Goal: Check status

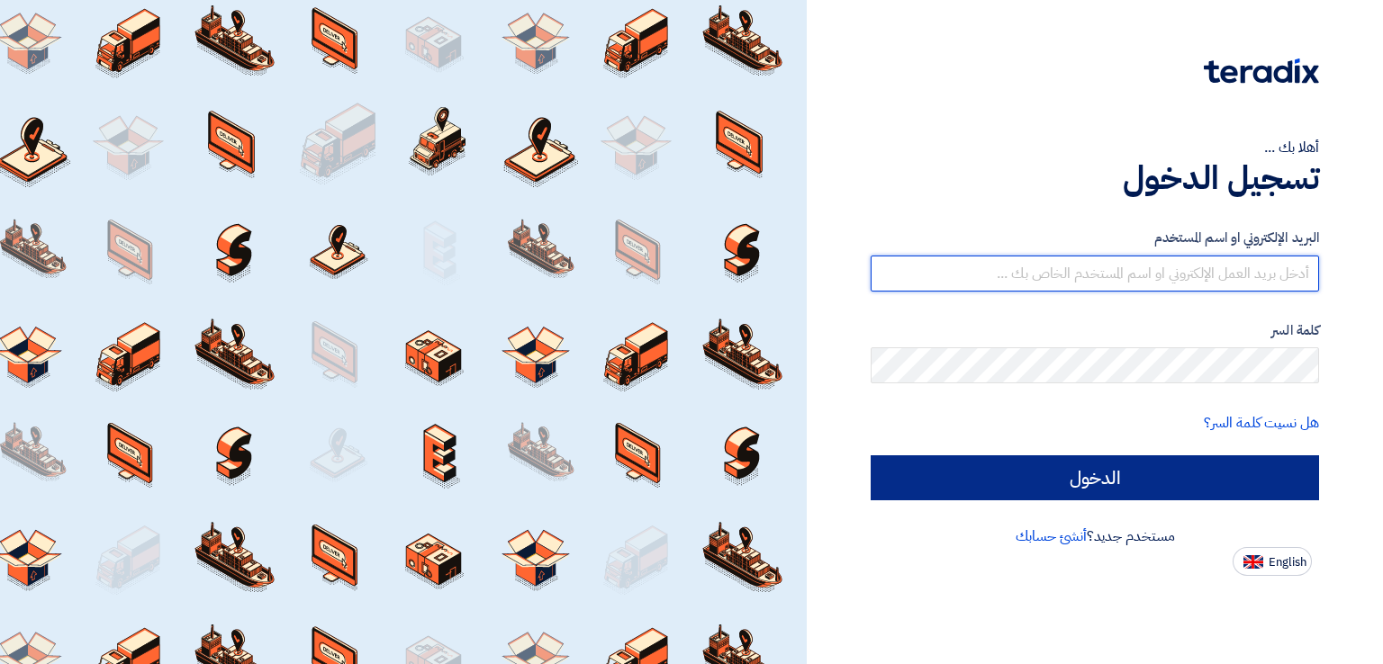
type input "[PERSON_NAME][EMAIL_ADDRESS][DOMAIN_NAME]"
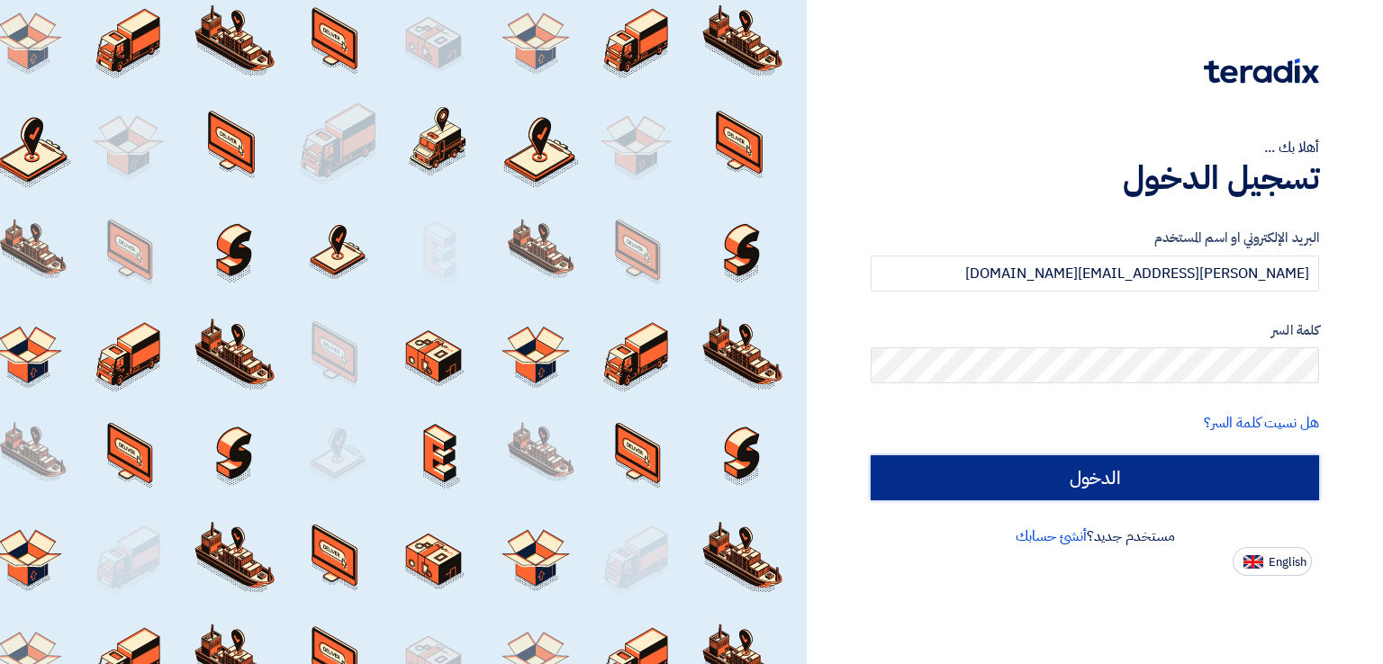
click at [1143, 483] on input "الدخول" at bounding box center [1095, 478] width 448 height 45
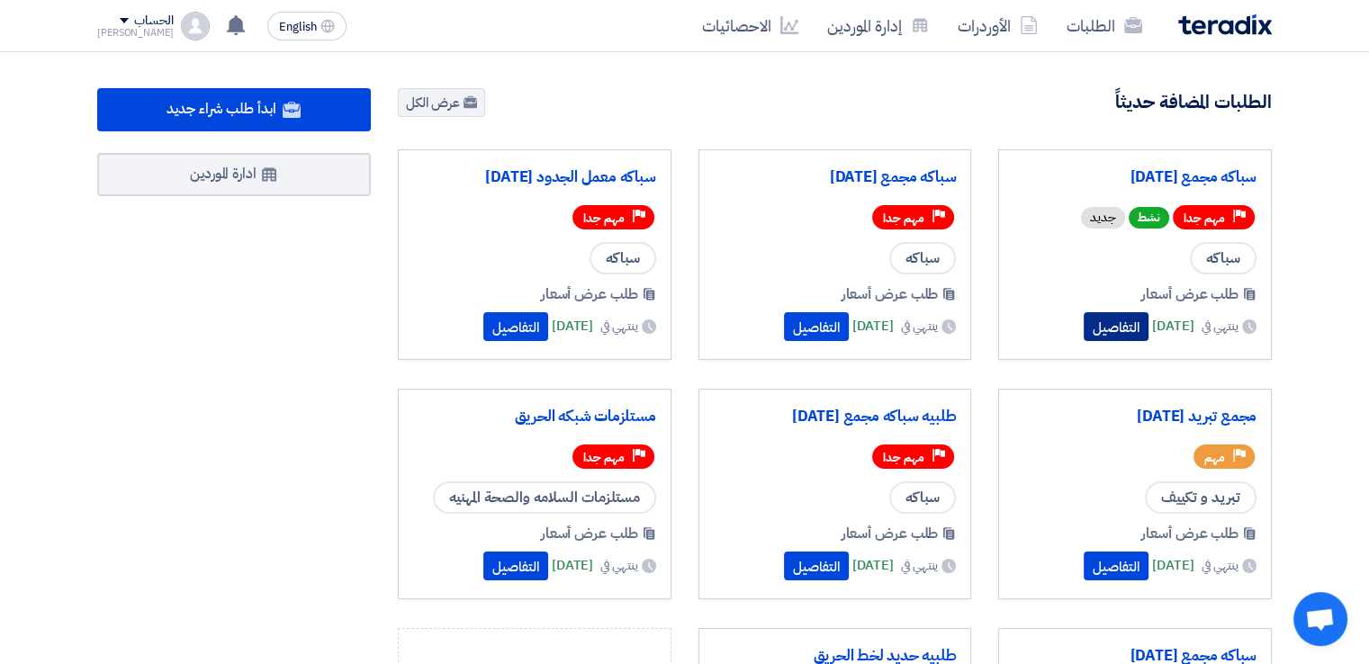
click at [1084, 331] on button "التفاصيل" at bounding box center [1116, 326] width 65 height 29
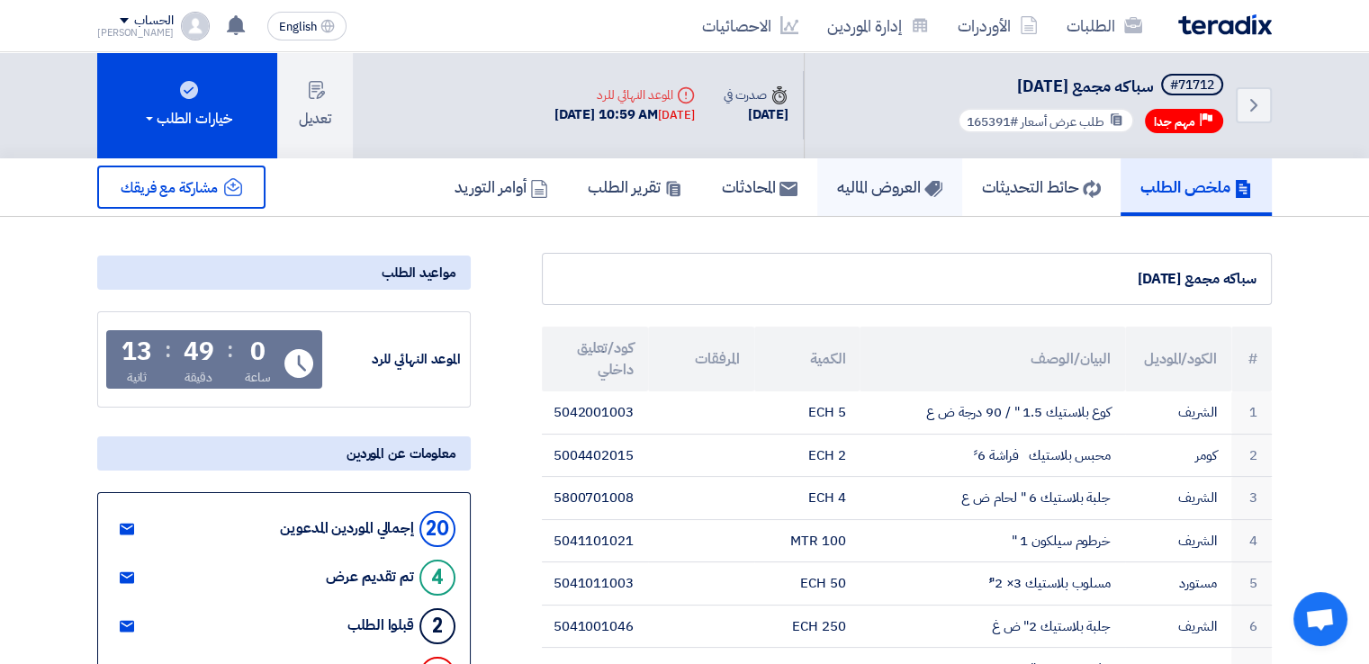
click at [889, 181] on h5 "العروض الماليه" at bounding box center [889, 186] width 105 height 21
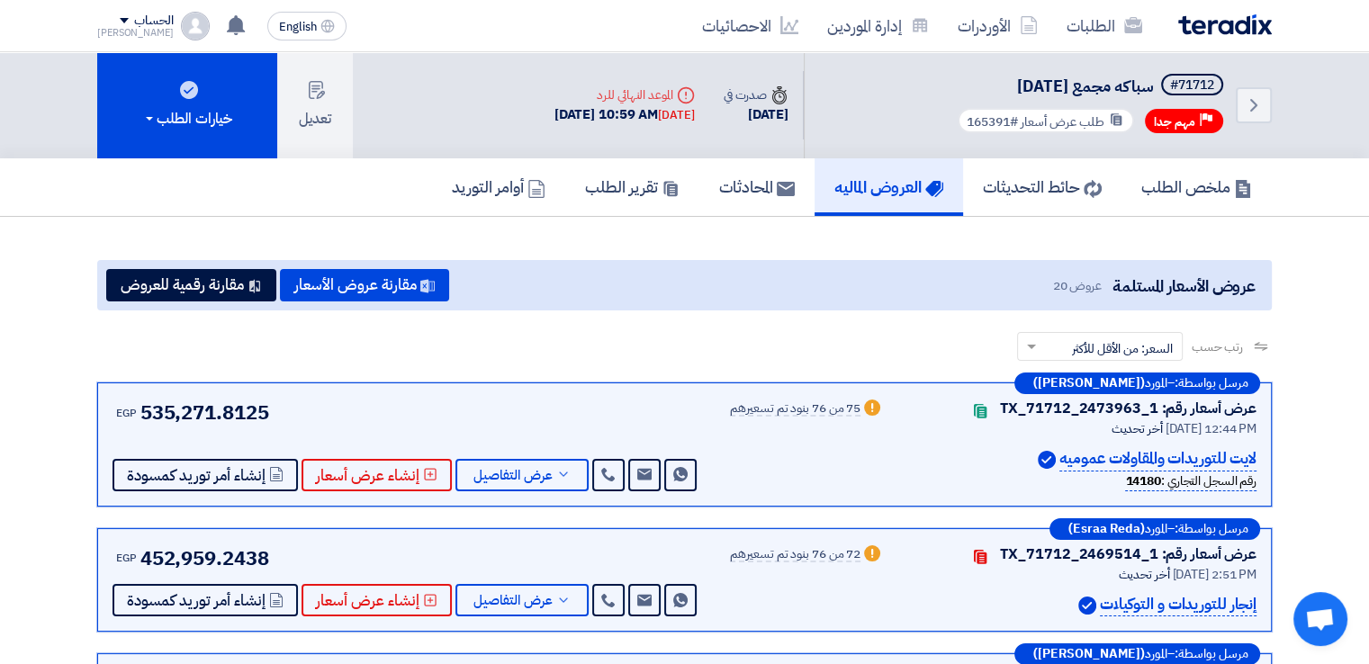
click at [888, 192] on h5 "العروض الماليه" at bounding box center [889, 186] width 109 height 21
